Goal: Task Accomplishment & Management: Manage account settings

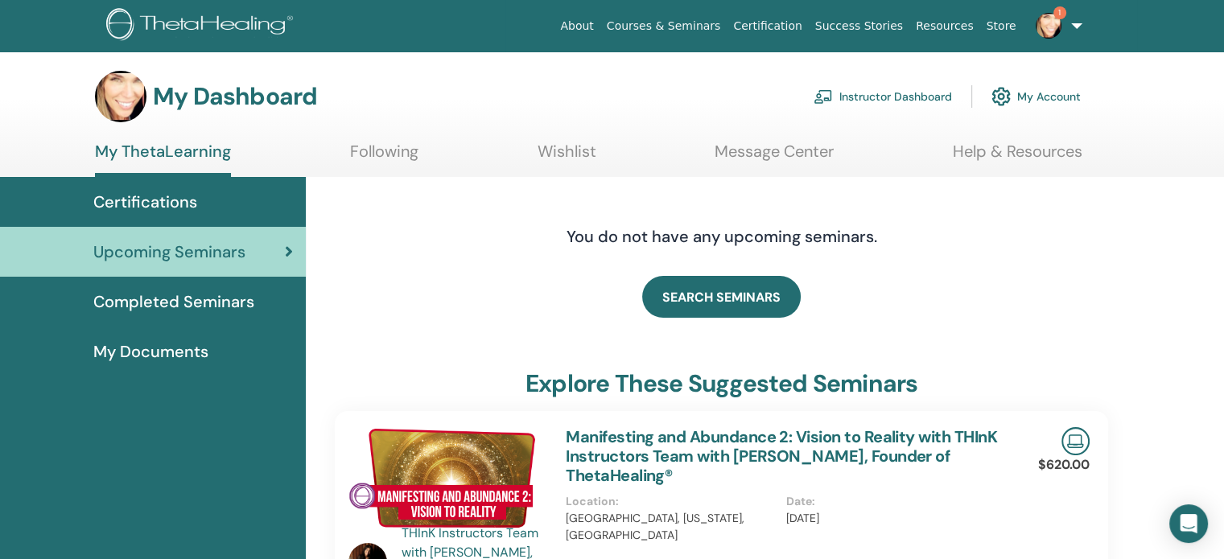
click at [901, 94] on link "Instructor Dashboard" at bounding box center [883, 96] width 138 height 35
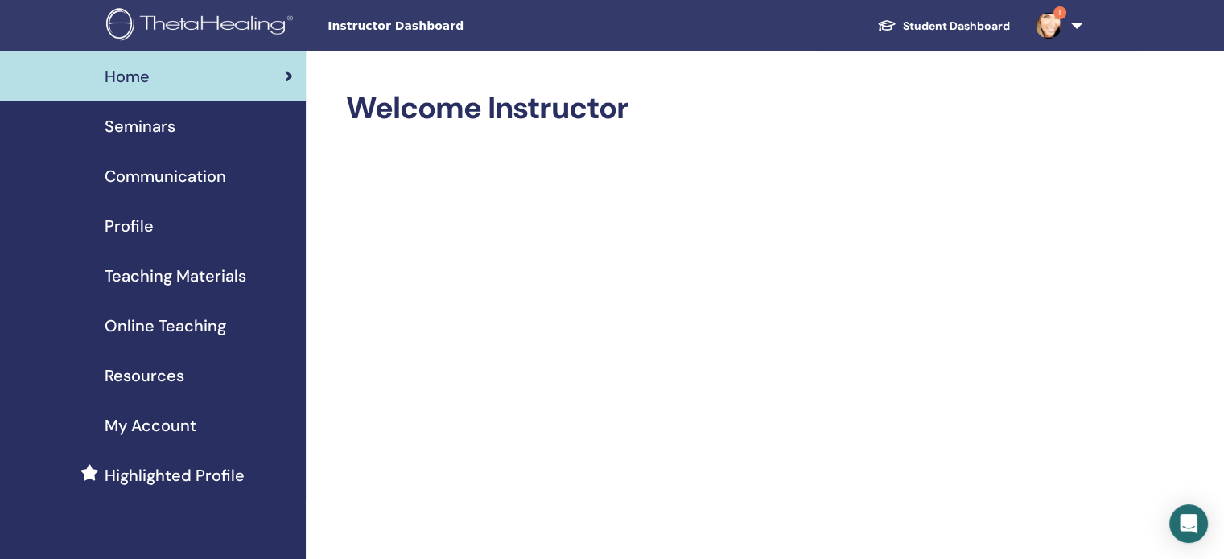
click at [162, 128] on span "Seminars" at bounding box center [140, 126] width 71 height 24
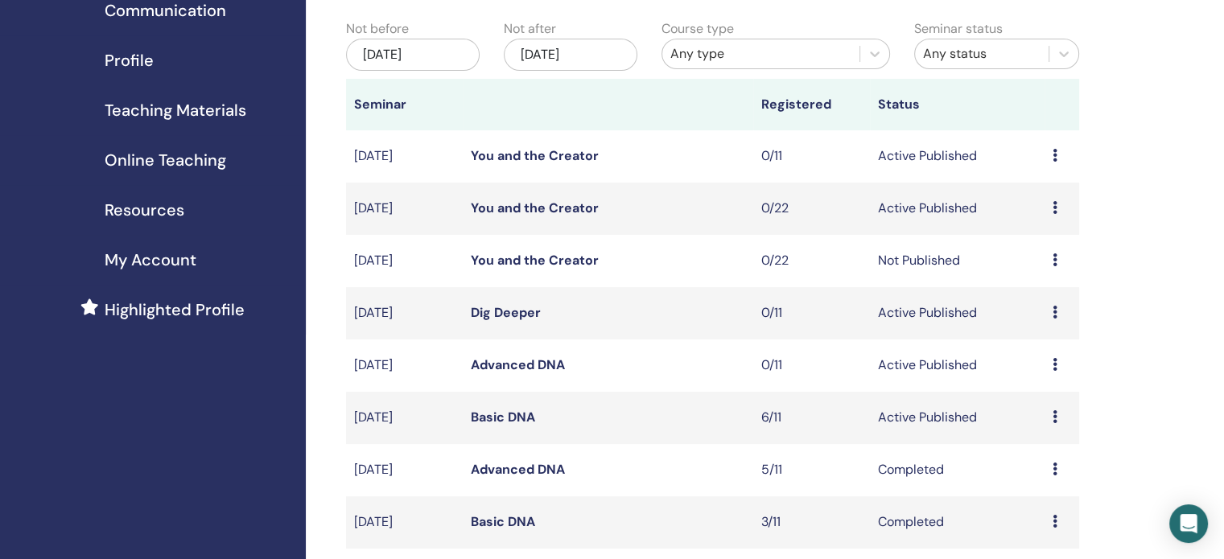
scroll to position [211, 0]
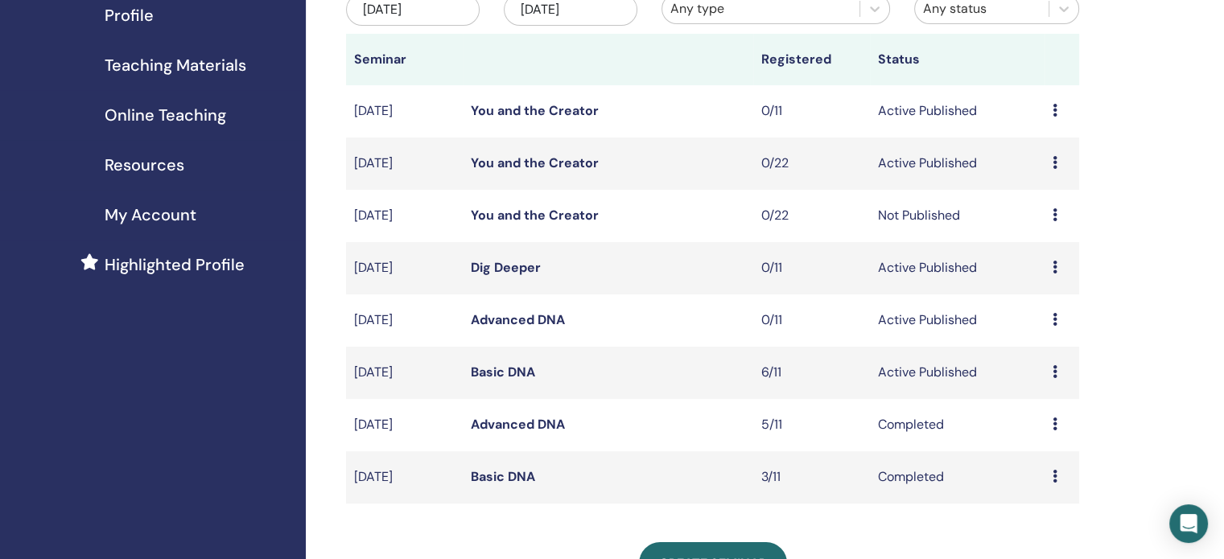
click at [487, 373] on link "Basic DNA" at bounding box center [503, 372] width 64 height 17
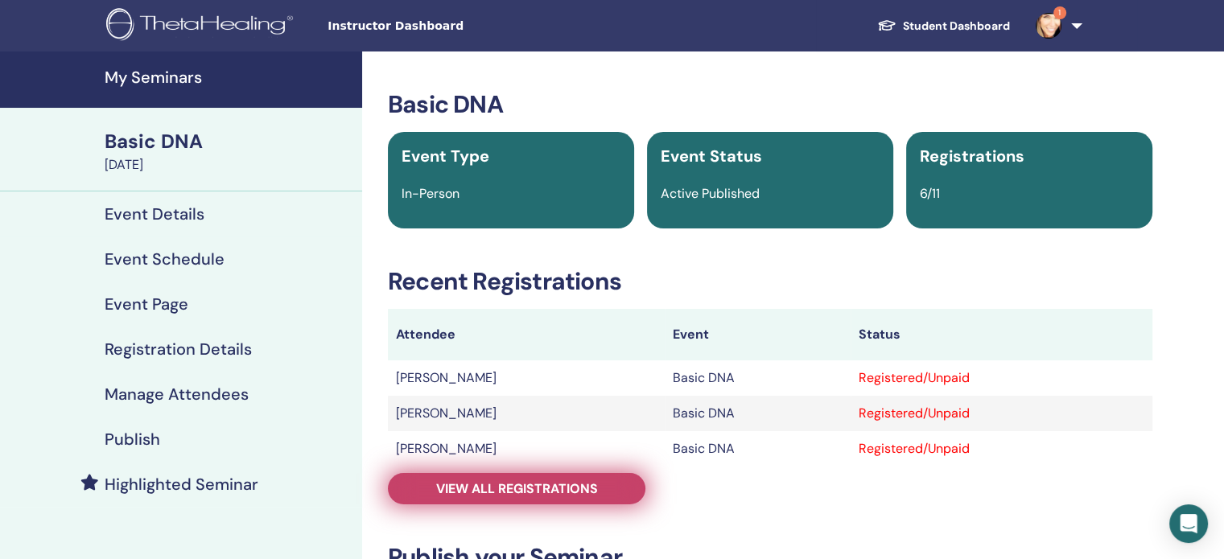
click at [497, 490] on span "View all registrations" at bounding box center [517, 489] width 162 height 17
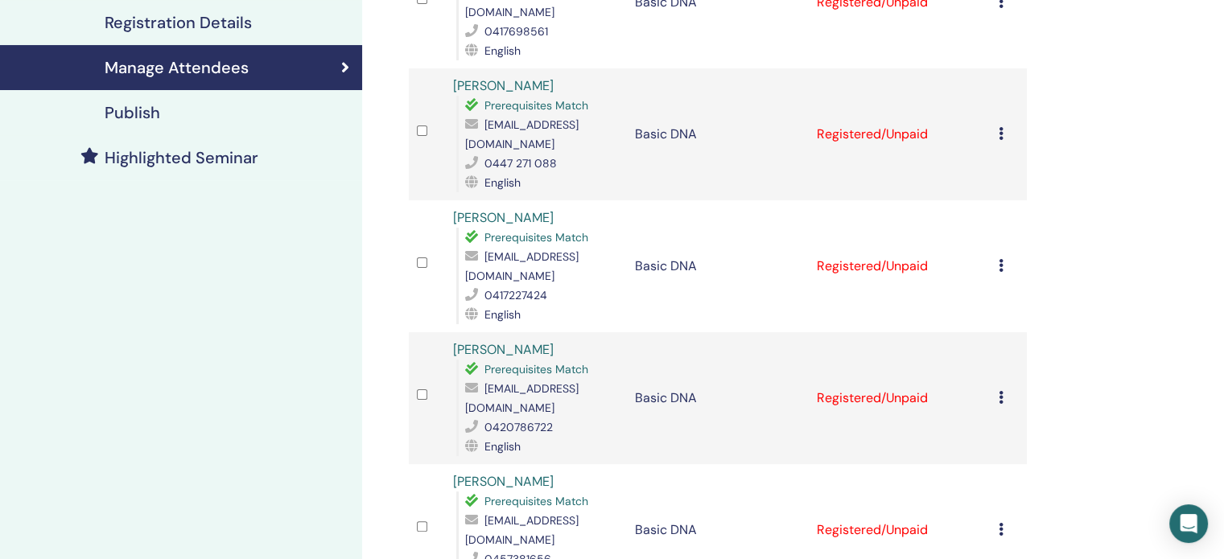
scroll to position [357, 0]
